Goal: Transaction & Acquisition: Download file/media

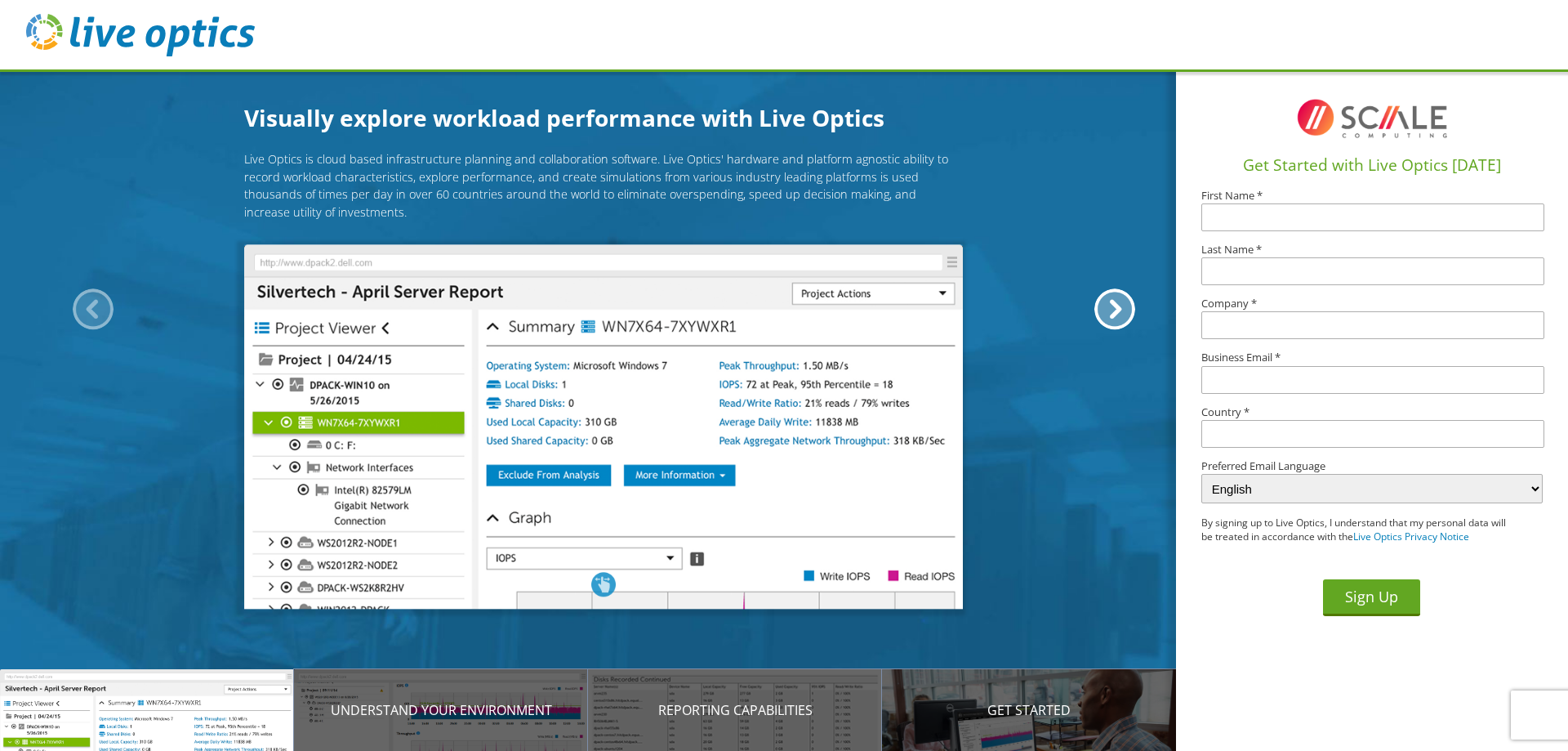
click at [1250, 218] on input "text" at bounding box center [1373, 218] width 343 height 27
type input "[PERSON_NAME]"
type input "Anderson"
type input "City of Minneapolis- Water"
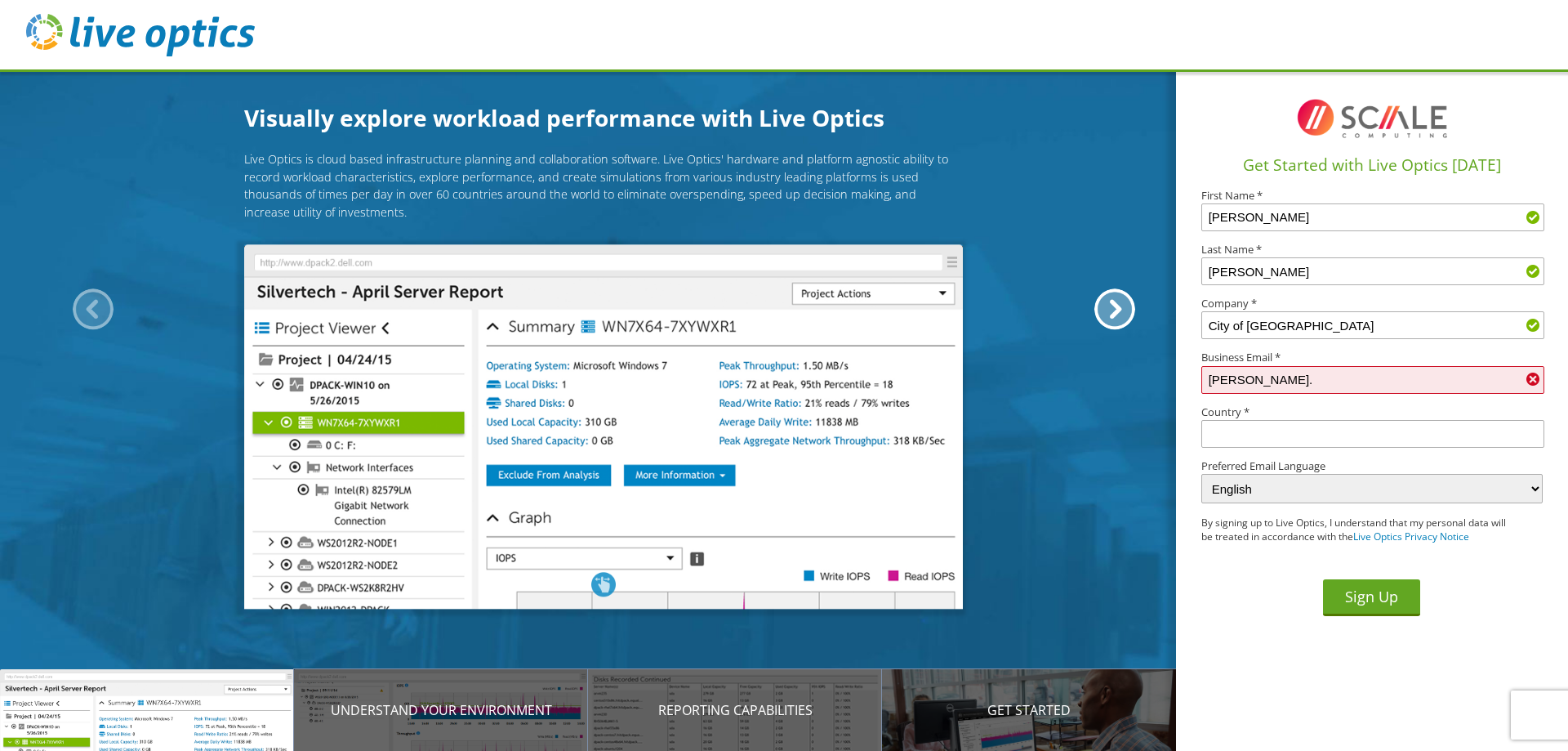
type input "danielle.anderson@minneapolismn.gov"
click at [1267, 437] on input "text" at bounding box center [1373, 433] width 343 height 27
click at [1267, 428] on input "text" at bounding box center [1373, 433] width 343 height 27
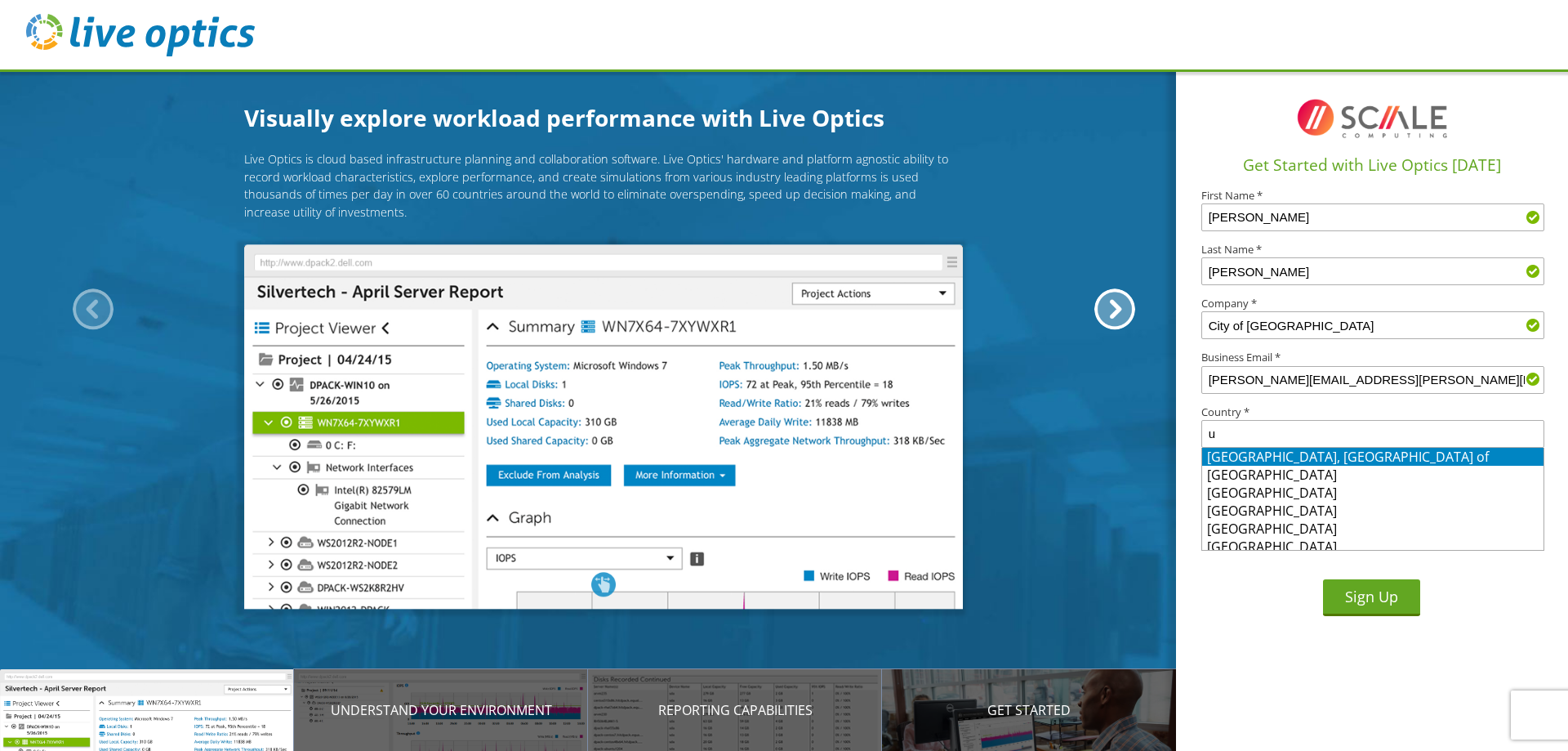
click at [1267, 431] on input "u" at bounding box center [1373, 433] width 343 height 27
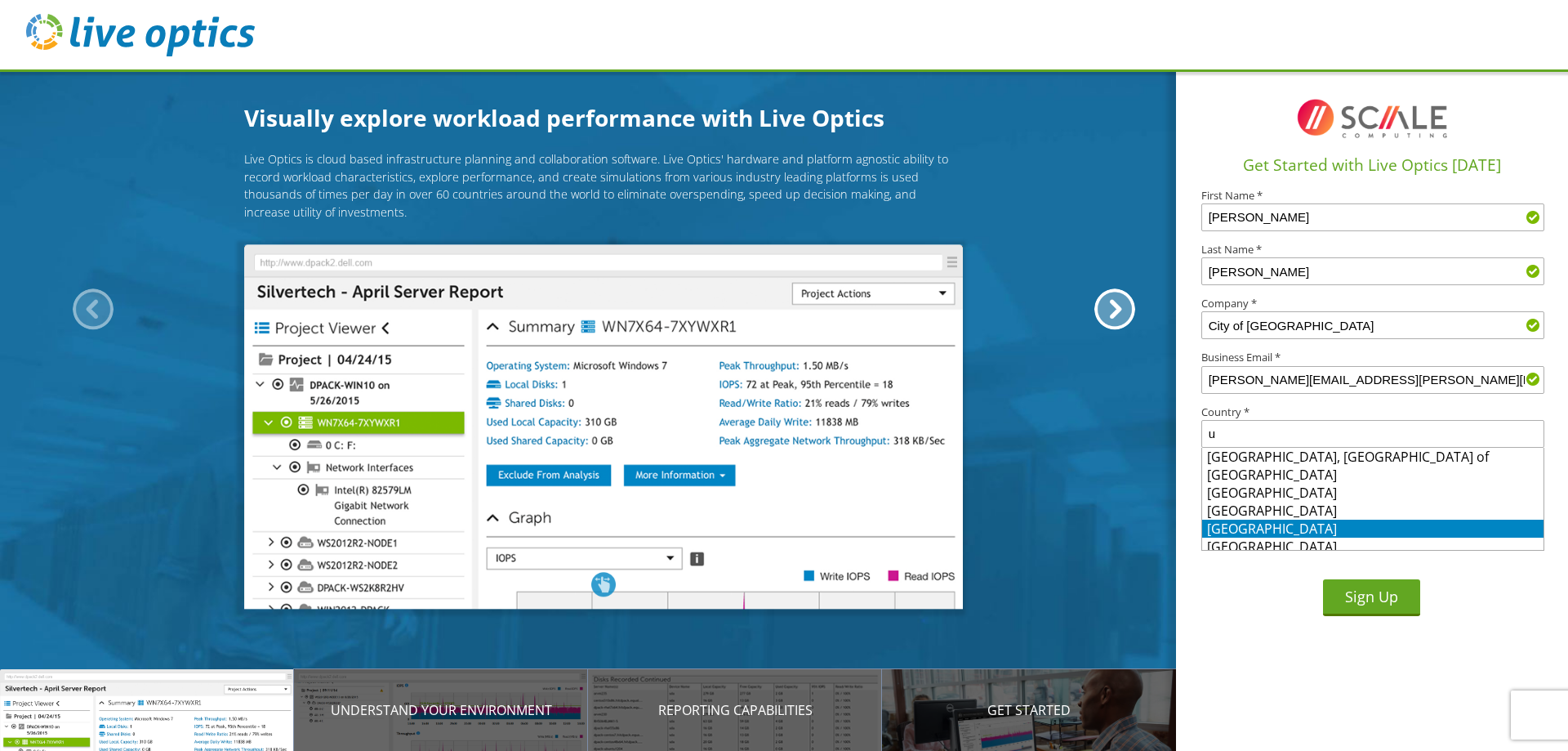
scroll to position [6, 0]
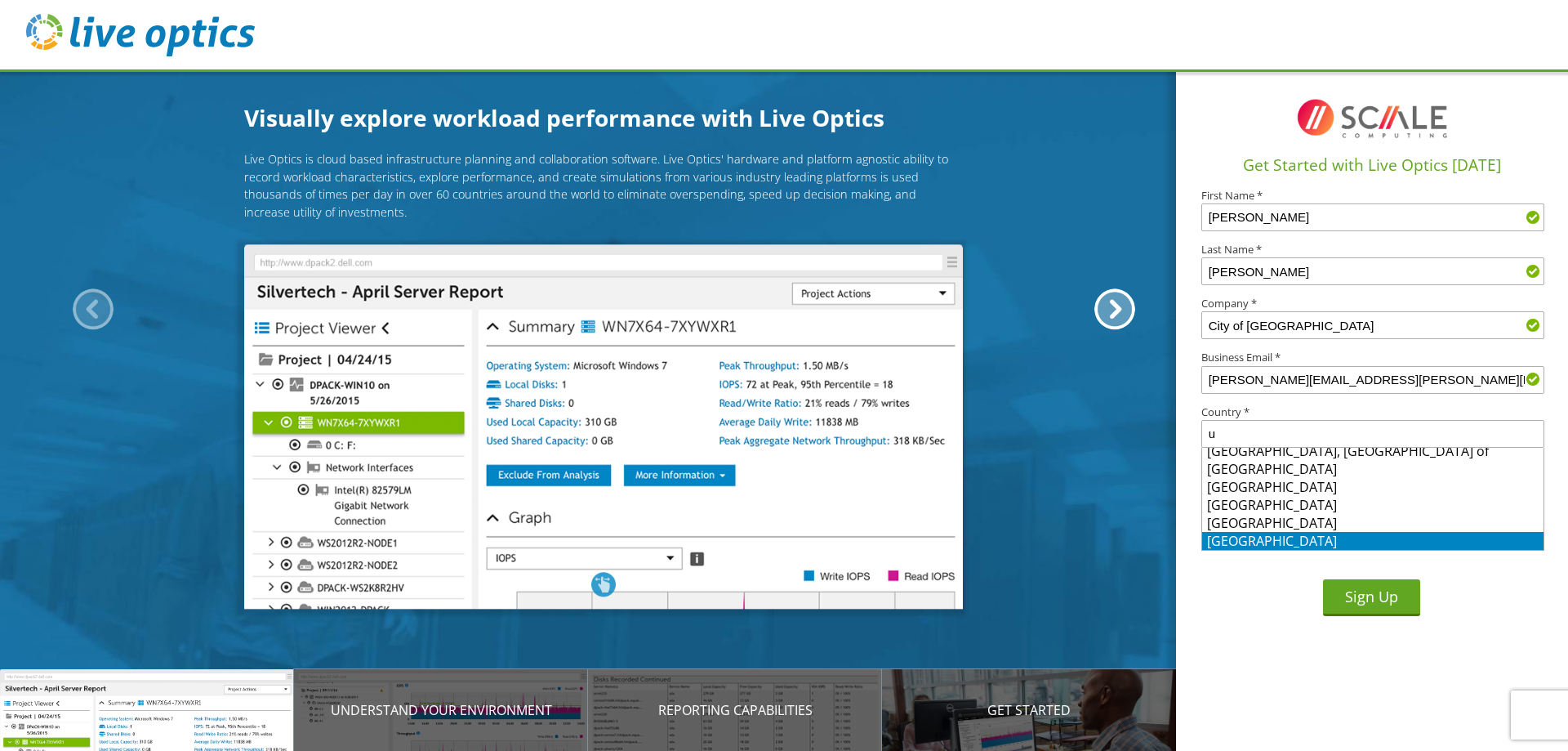
click at [1267, 545] on li "United States" at bounding box center [1373, 540] width 342 height 18
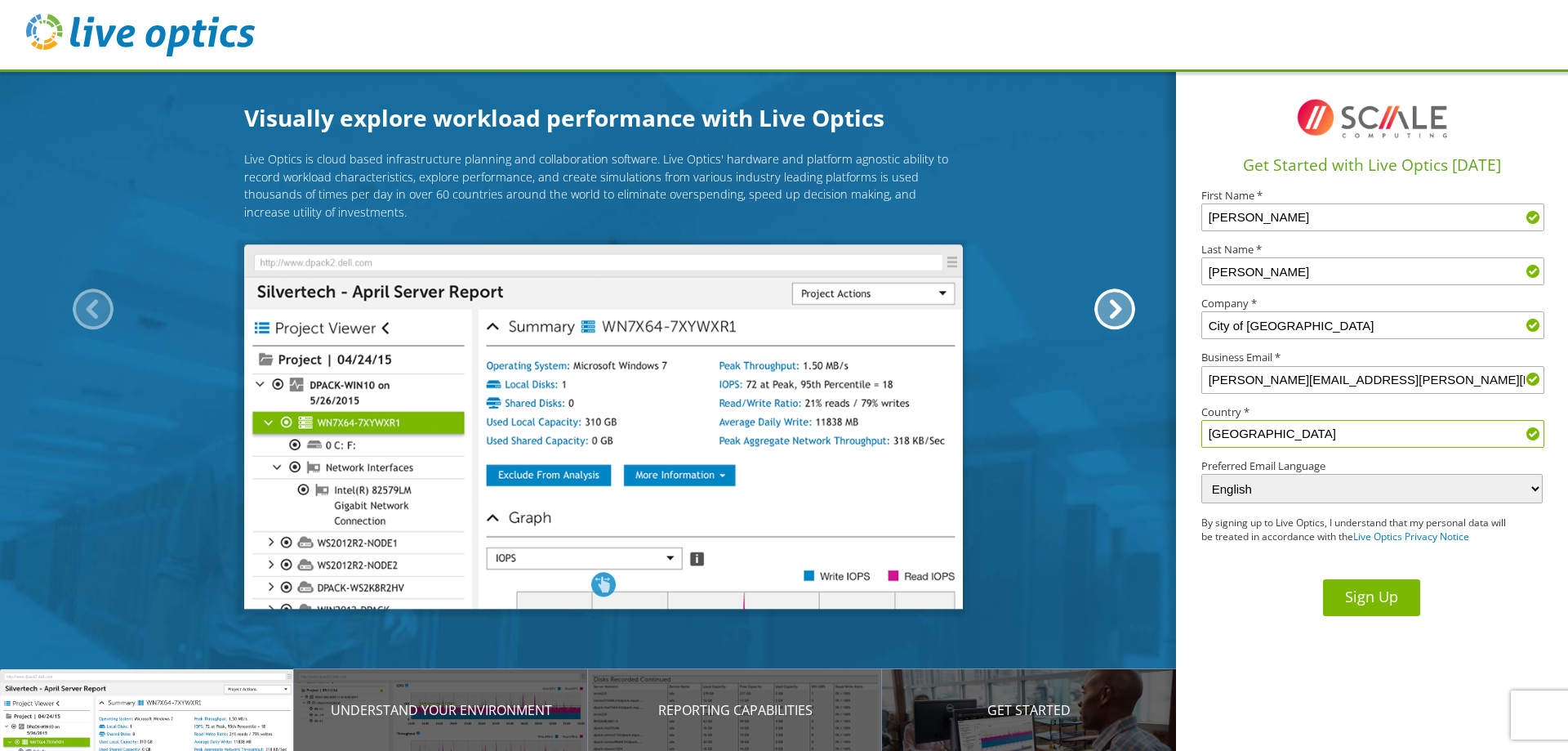
type input "United States"
click at [1371, 599] on button "Sign Up" at bounding box center [1372, 598] width 98 height 37
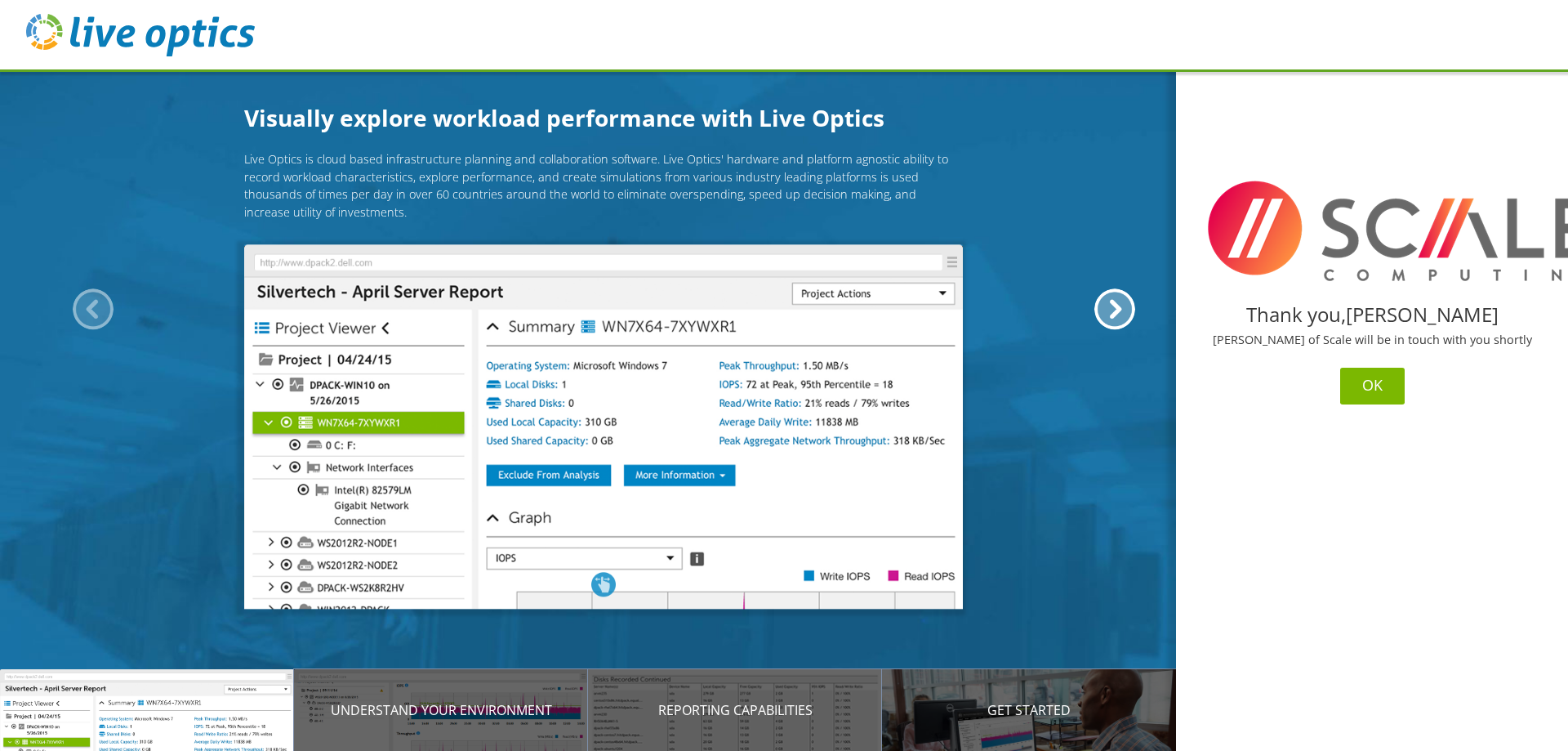
click at [1372, 387] on button "OK" at bounding box center [1372, 385] width 64 height 37
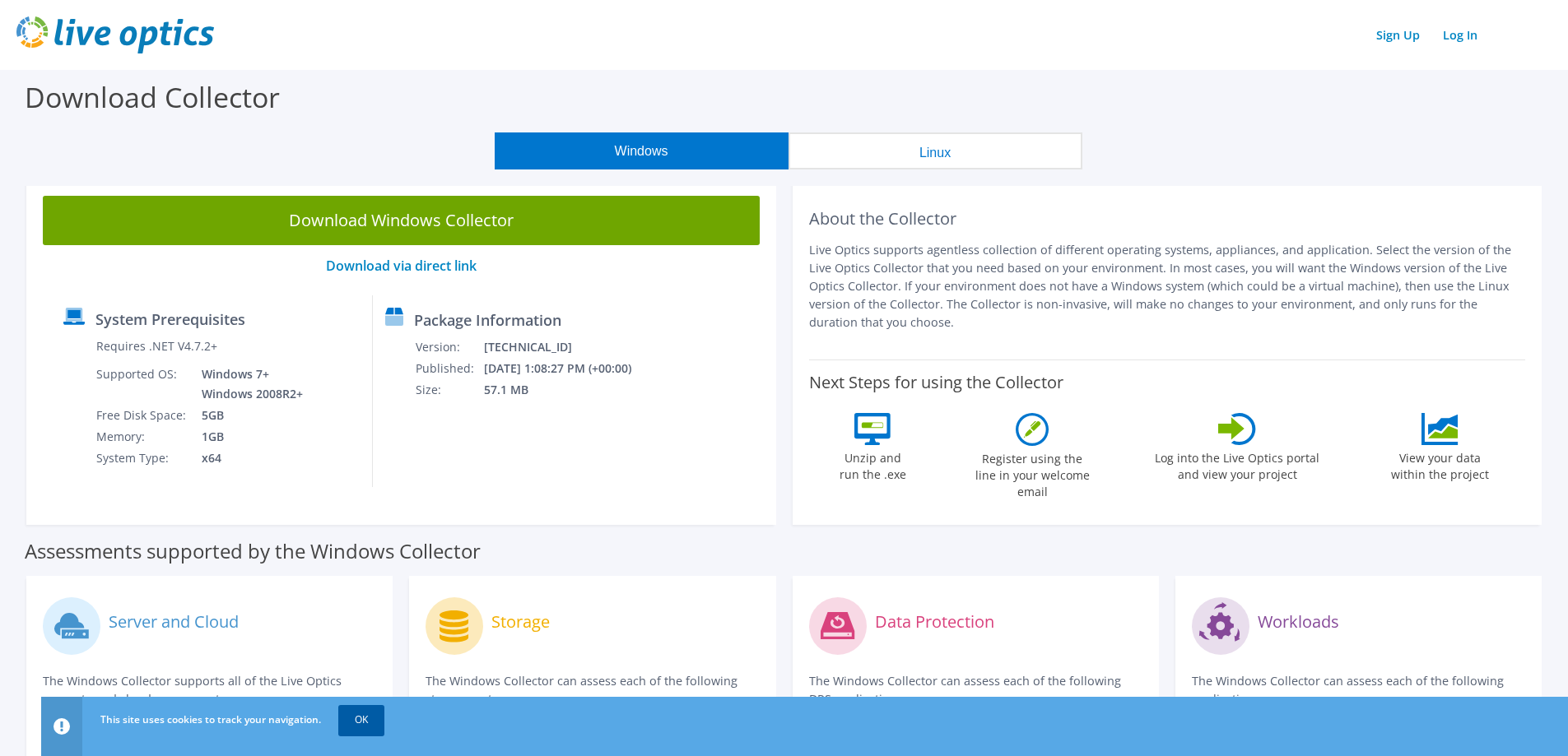
click at [365, 715] on link "OK" at bounding box center [361, 720] width 46 height 29
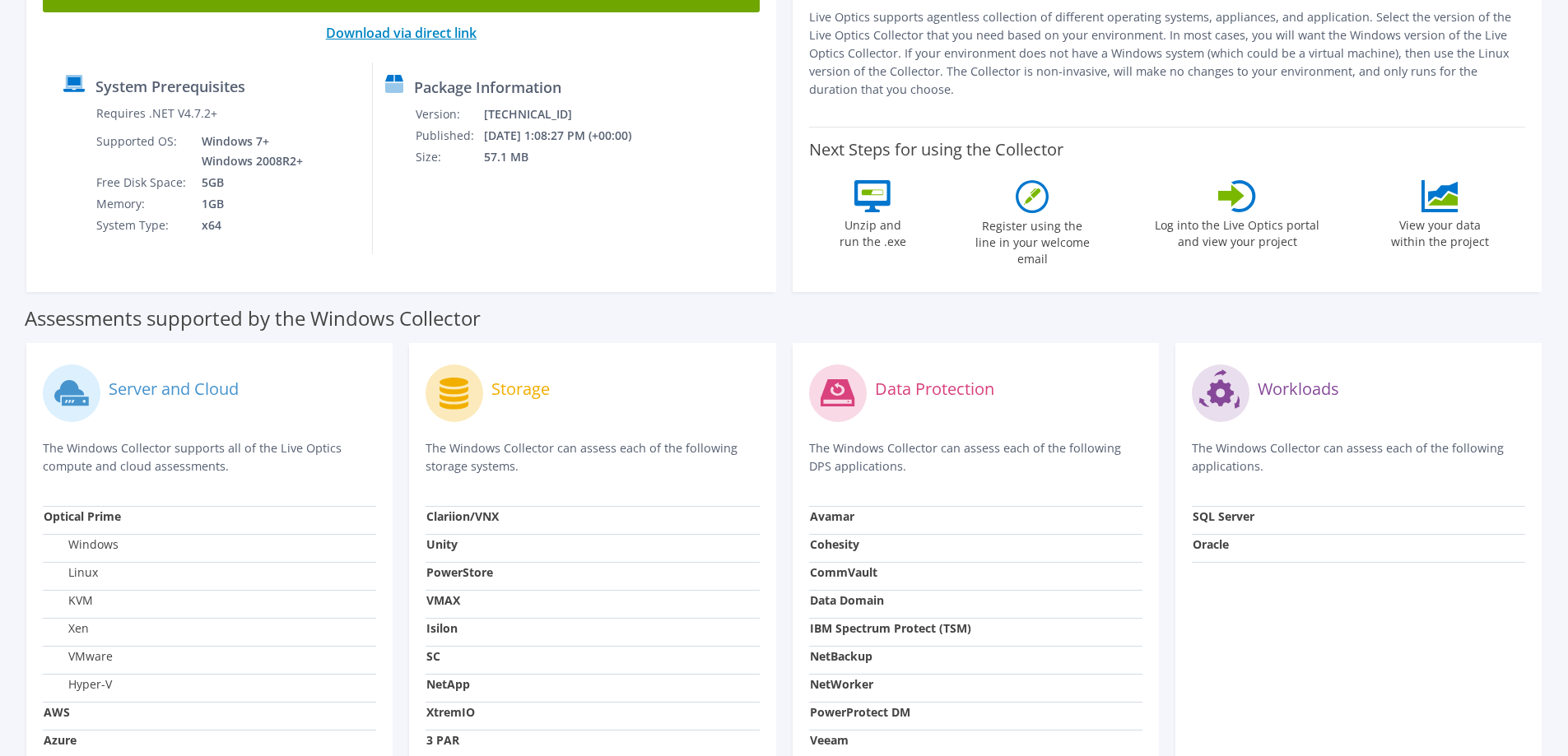
scroll to position [137, 0]
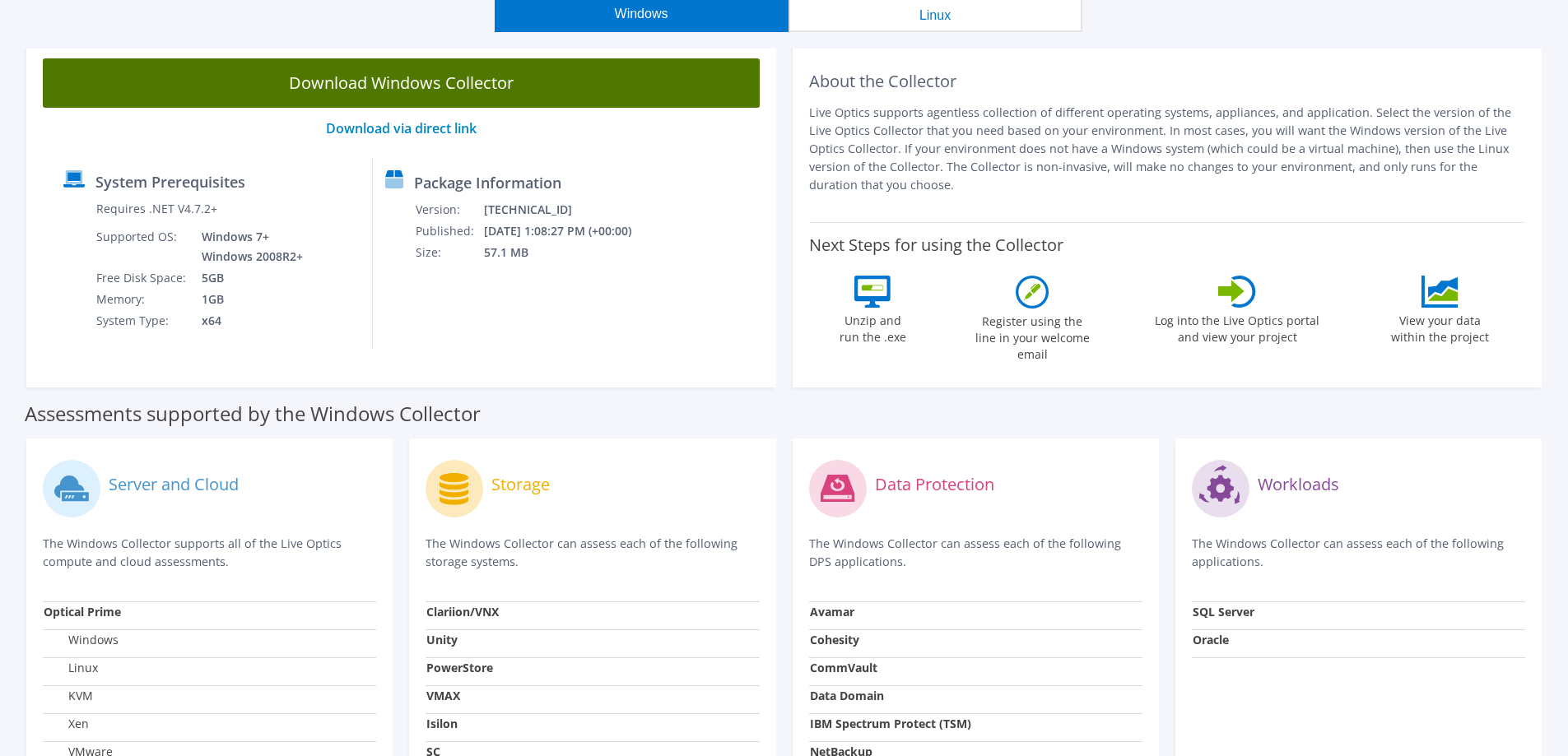
click at [386, 99] on link "Download Windows Collector" at bounding box center [401, 83] width 717 height 49
